Goal: Task Accomplishment & Management: Manage account settings

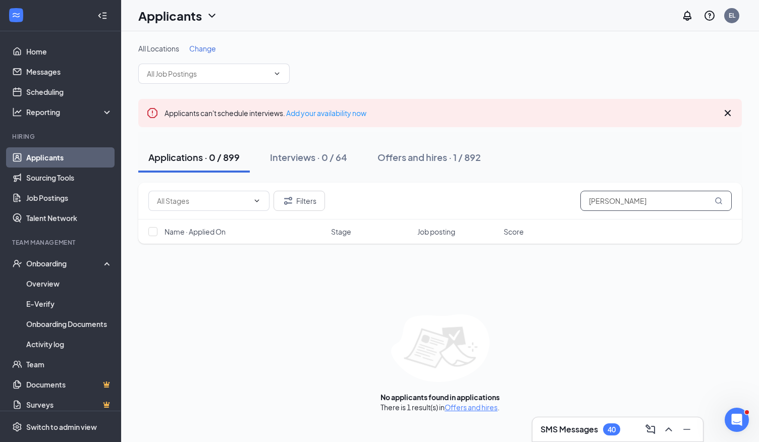
drag, startPoint x: 658, startPoint y: 201, endPoint x: 507, endPoint y: 204, distance: 151.0
click at [507, 204] on div "Filters [PERSON_NAME]" at bounding box center [440, 201] width 584 height 20
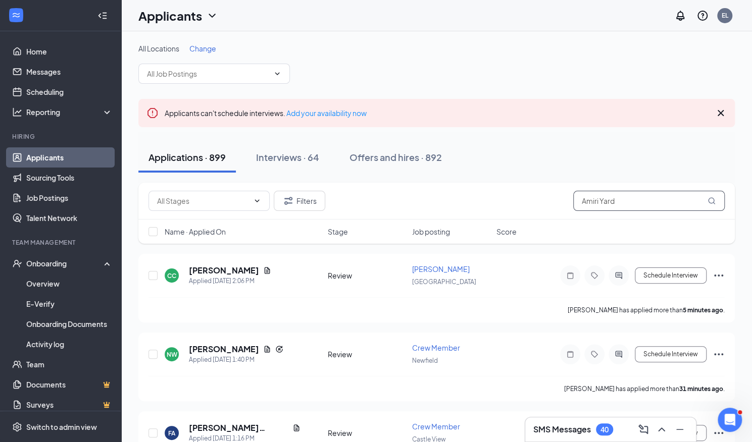
type input "Amiri Yard"
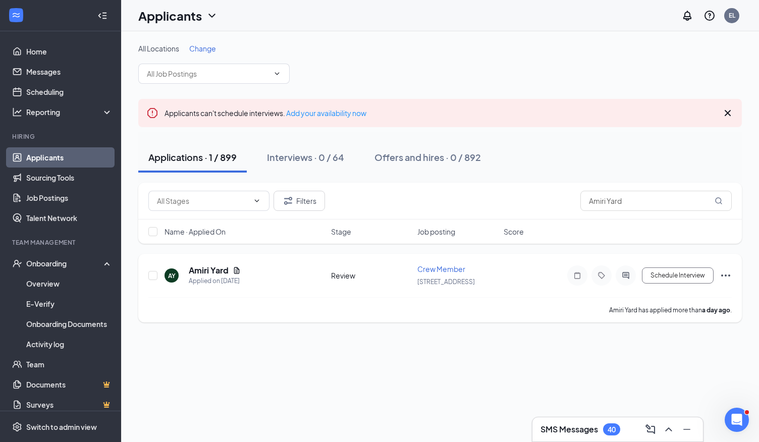
click at [219, 273] on h5 "Amiri Yard" at bounding box center [209, 270] width 40 height 11
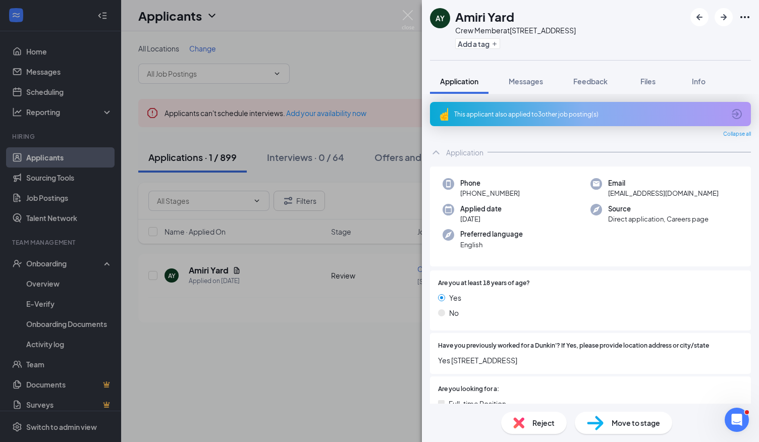
click at [538, 116] on div "This applicant also applied to 3 other job posting(s)" at bounding box center [589, 114] width 271 height 9
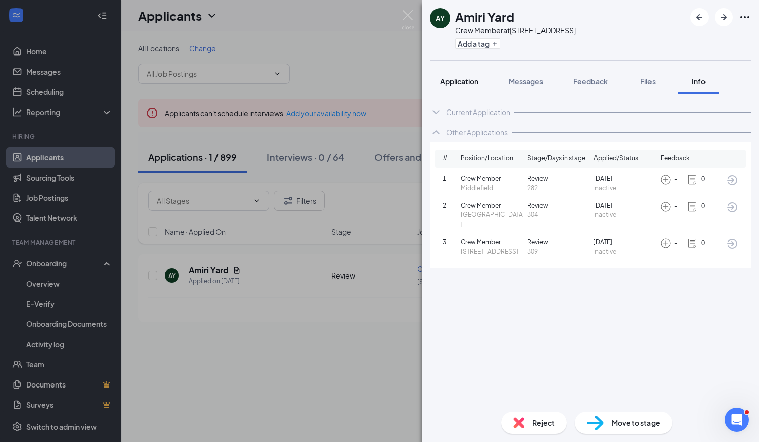
click at [467, 81] on span "Application" at bounding box center [459, 81] width 38 height 9
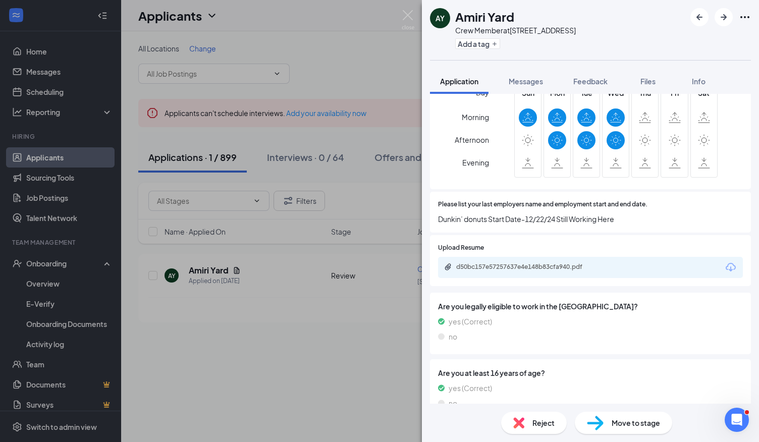
scroll to position [456, 0]
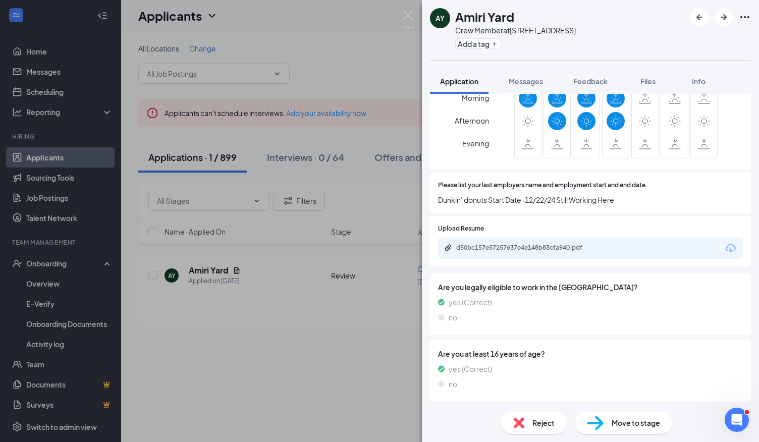
click at [539, 251] on div "d50bc157e57257637e4e148b83cfa940.pdf" at bounding box center [526, 249] width 164 height 10
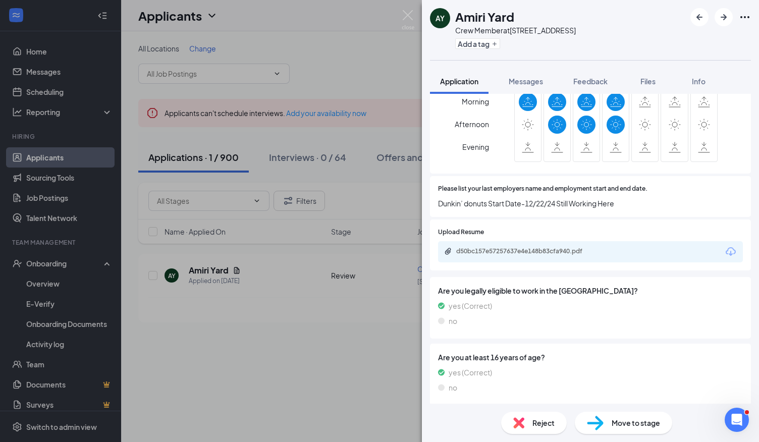
click at [412, 12] on img at bounding box center [408, 20] width 13 height 20
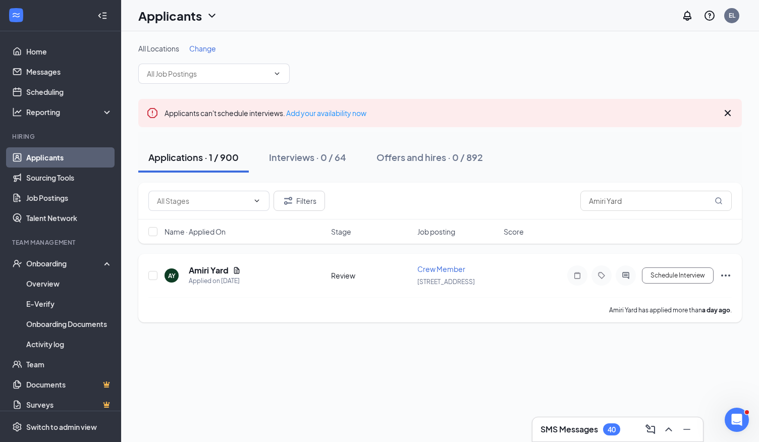
click at [728, 274] on icon "Ellipses" at bounding box center [726, 276] width 12 height 12
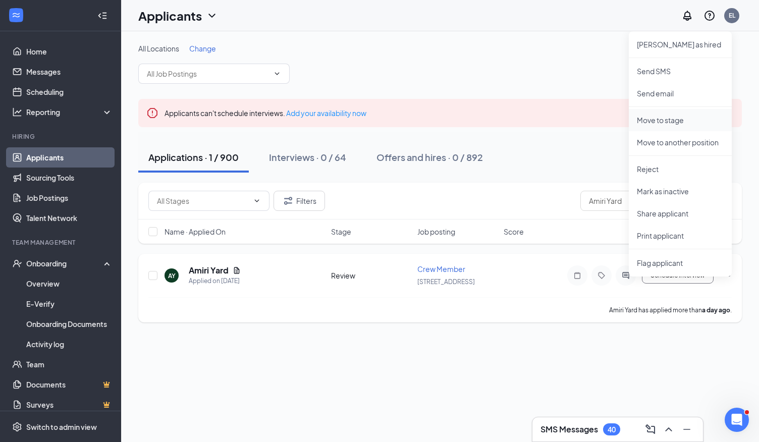
click at [682, 124] on p "Move to stage" at bounding box center [680, 120] width 87 height 10
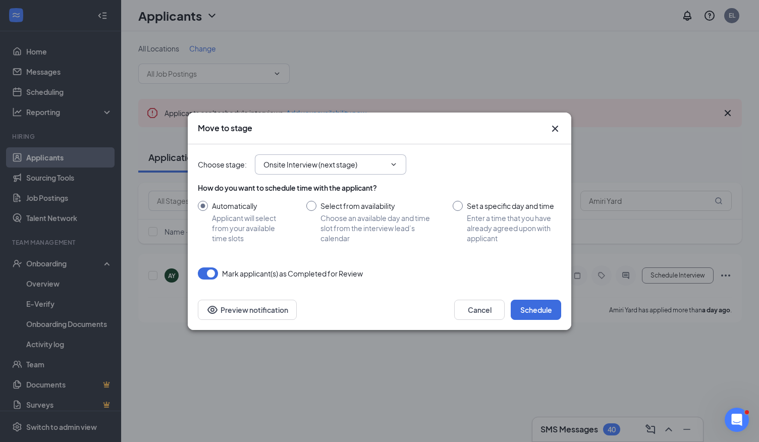
click at [394, 164] on icon "ChevronDown" at bounding box center [394, 165] width 8 height 8
click at [396, 167] on icon "ChevronDown" at bounding box center [394, 165] width 8 height 8
click at [394, 164] on icon "ChevronDown" at bounding box center [394, 165] width 8 height 8
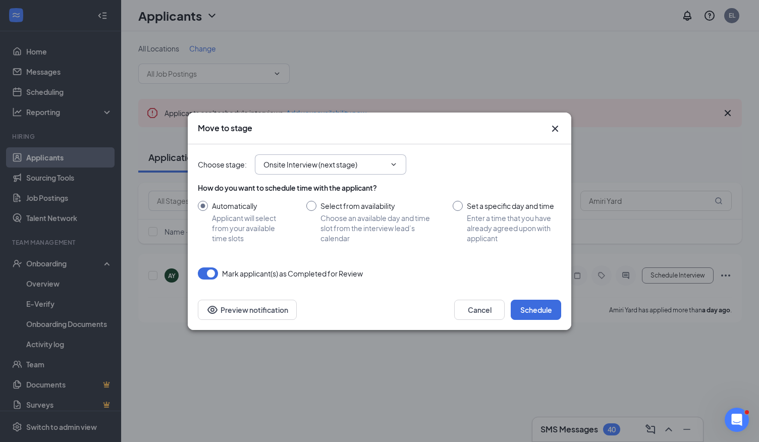
click at [385, 167] on input "Onsite Interview (next stage)" at bounding box center [325, 164] width 122 height 11
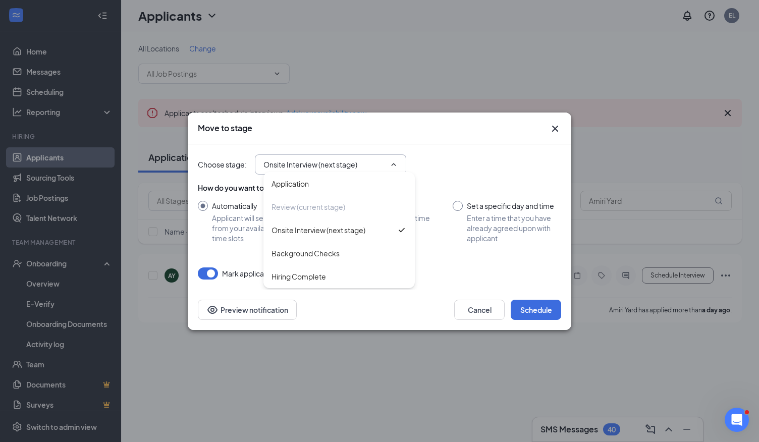
click at [395, 172] on div "Application Review (current stage) Onsite Interview (next stage) Background Che…" at bounding box center [339, 230] width 151 height 116
click at [326, 253] on div "Background Checks" at bounding box center [306, 253] width 68 height 11
type input "Background Checks"
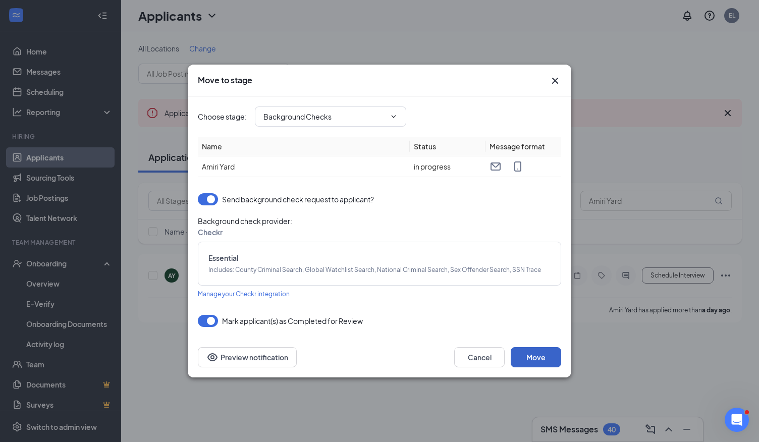
click at [537, 356] on button "Move" at bounding box center [536, 357] width 50 height 20
